Goal: Task Accomplishment & Management: Manage account settings

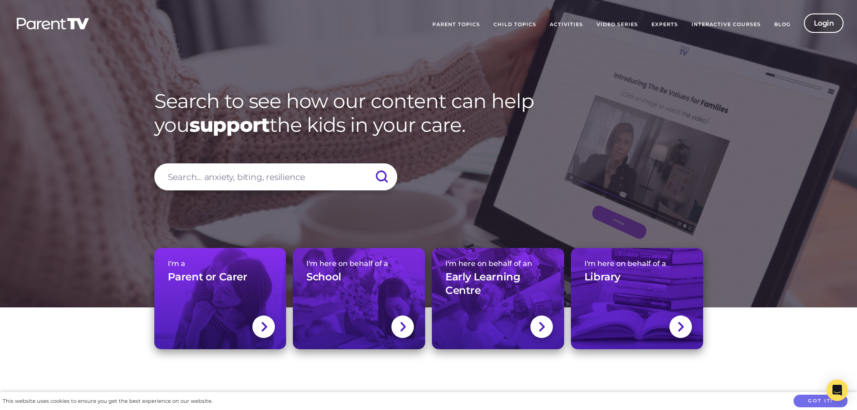
click at [809, 28] on link "Login" at bounding box center [823, 22] width 40 height 19
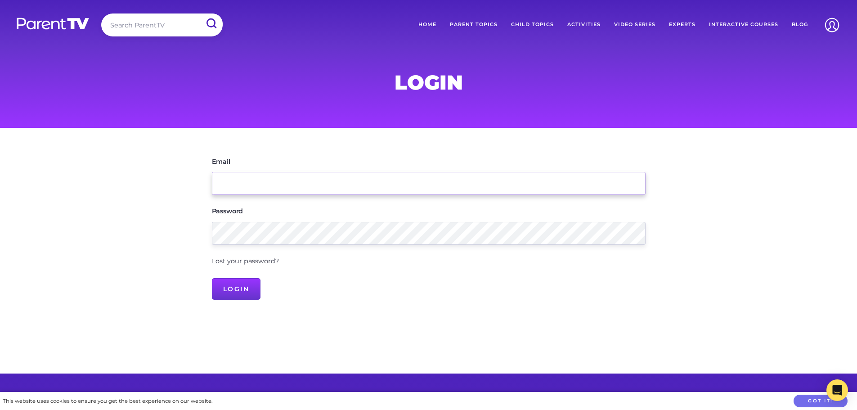
click at [299, 186] on input "Email" at bounding box center [428, 183] width 433 height 23
type input "[EMAIL_ADDRESS][DOMAIN_NAME]"
click at [344, 221] on div "Password" at bounding box center [428, 224] width 433 height 39
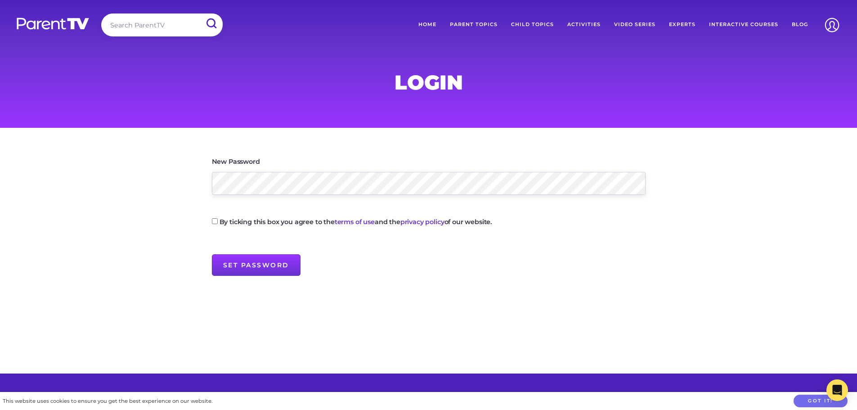
click at [214, 219] on input "By ticking this box you agree to the terms of use and the privacy policy of our…" at bounding box center [215, 221] width 6 height 6
checkbox input "true"
click at [236, 266] on input "Set Password" at bounding box center [256, 265] width 89 height 22
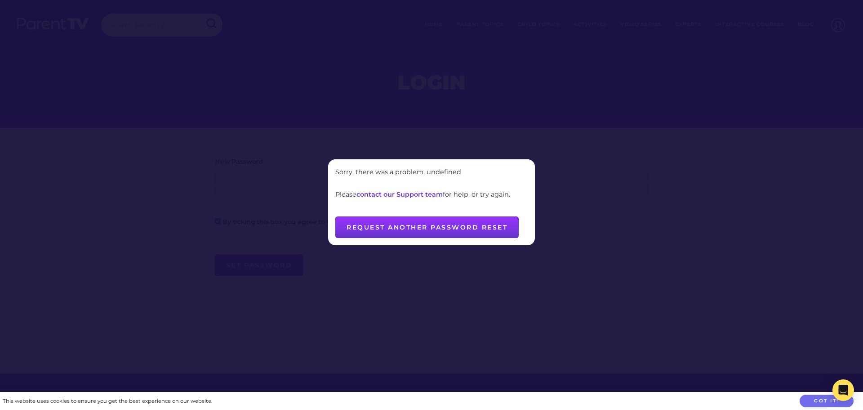
click at [395, 229] on button "Request another password reset" at bounding box center [426, 227] width 183 height 22
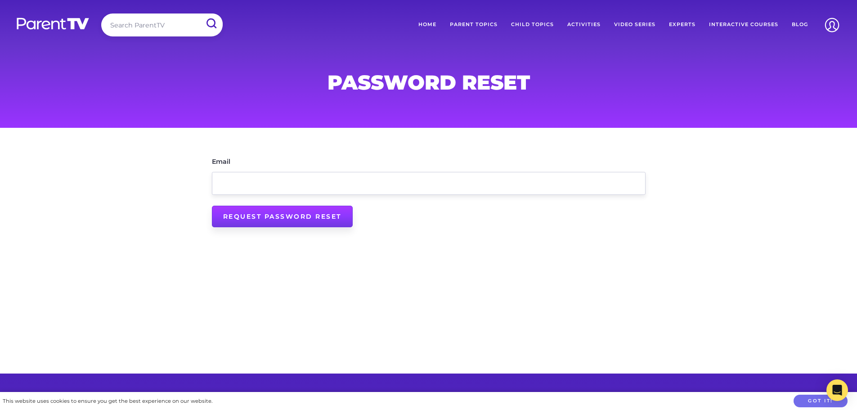
click at [298, 220] on input "Request Password Reset" at bounding box center [282, 216] width 141 height 22
type input "Send password reset email..."
